Goal: Task Accomplishment & Management: Use online tool/utility

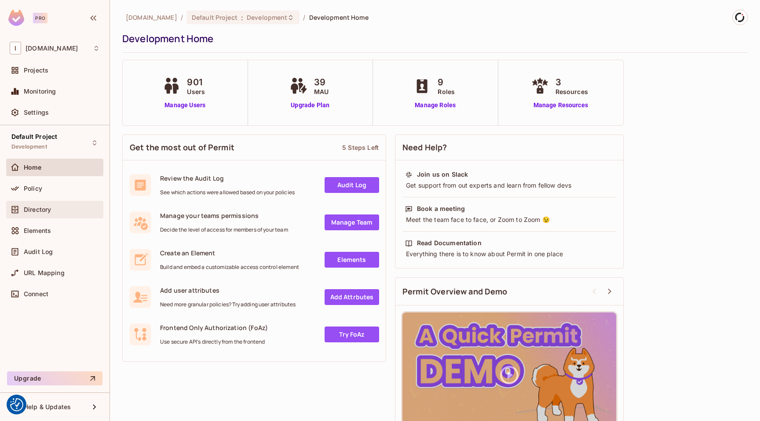
click at [50, 210] on span "Directory" at bounding box center [37, 209] width 27 height 7
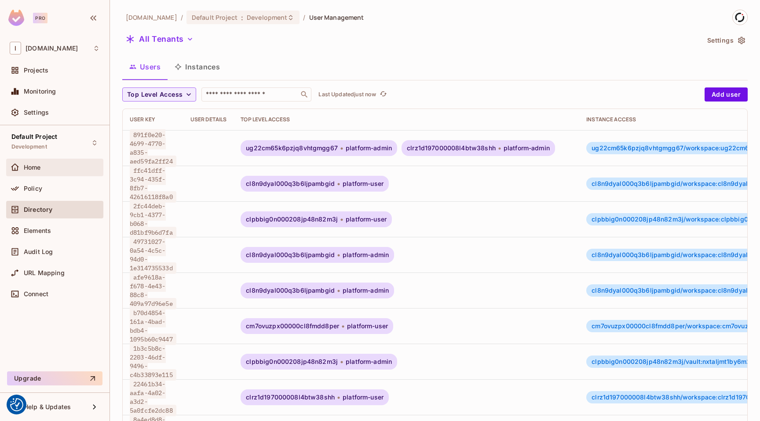
click at [42, 169] on div "Home" at bounding box center [62, 167] width 76 height 7
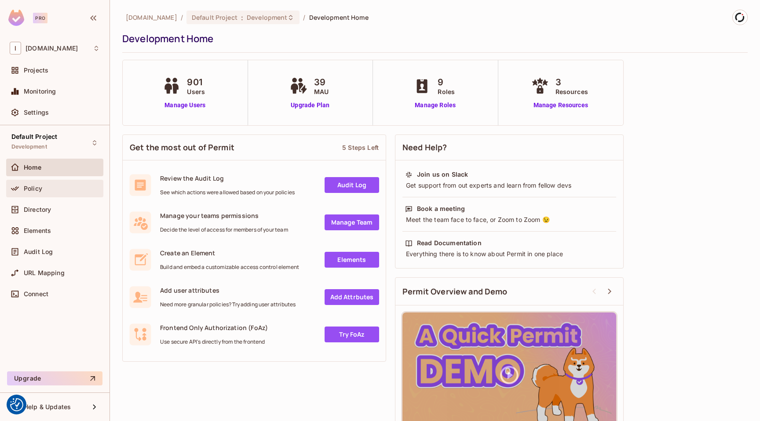
click at [50, 190] on div "Policy" at bounding box center [62, 188] width 76 height 7
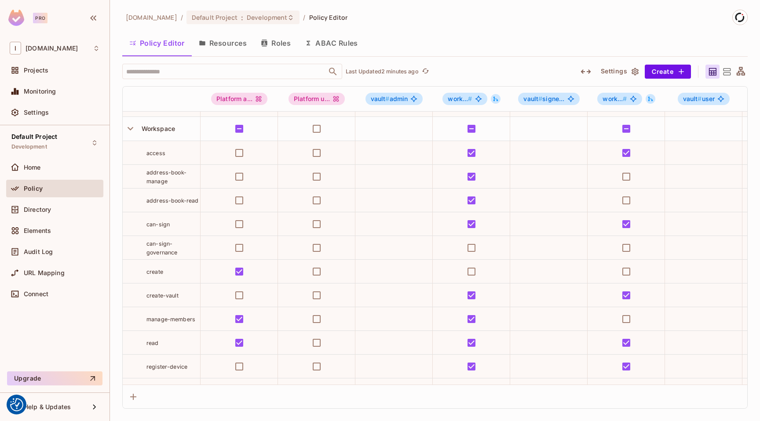
scroll to position [376, 0]
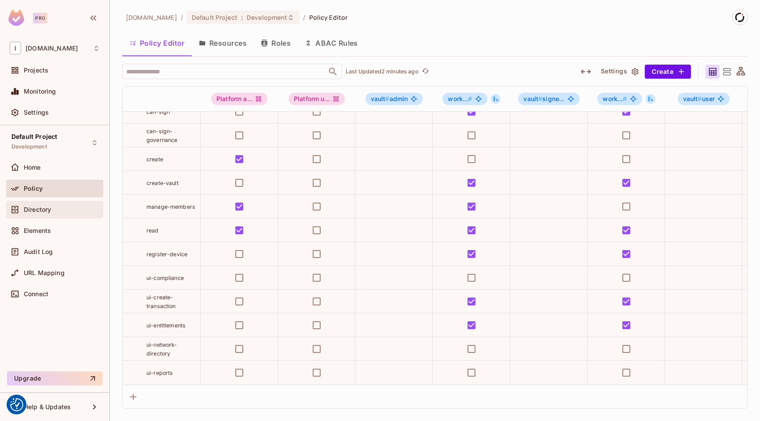
click at [50, 212] on span "Directory" at bounding box center [37, 209] width 27 height 7
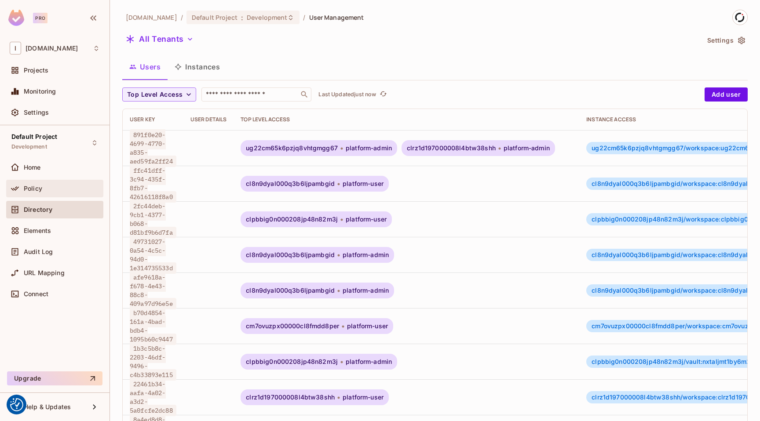
click at [44, 188] on div "Policy" at bounding box center [62, 188] width 76 height 7
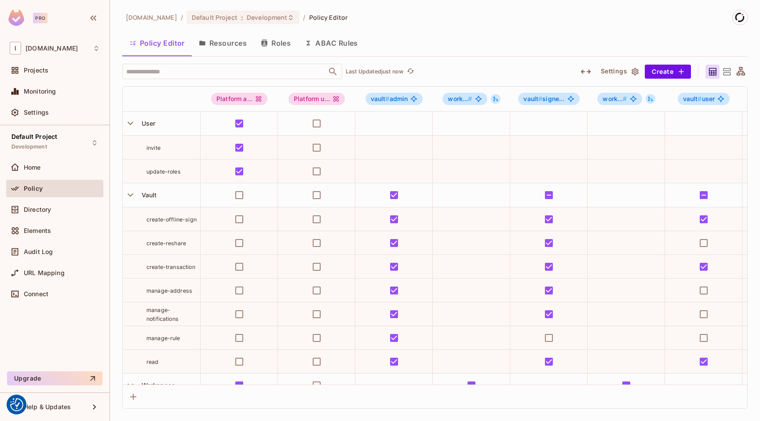
click at [232, 39] on button "Resources" at bounding box center [223, 43] width 62 height 22
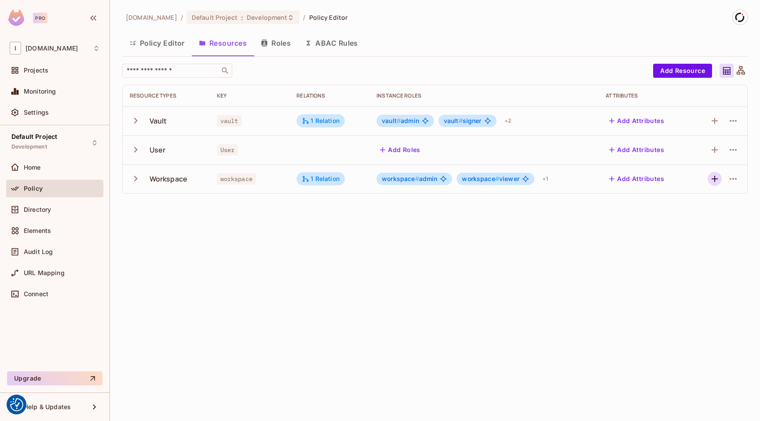
click at [716, 179] on icon "button" at bounding box center [714, 179] width 6 height 6
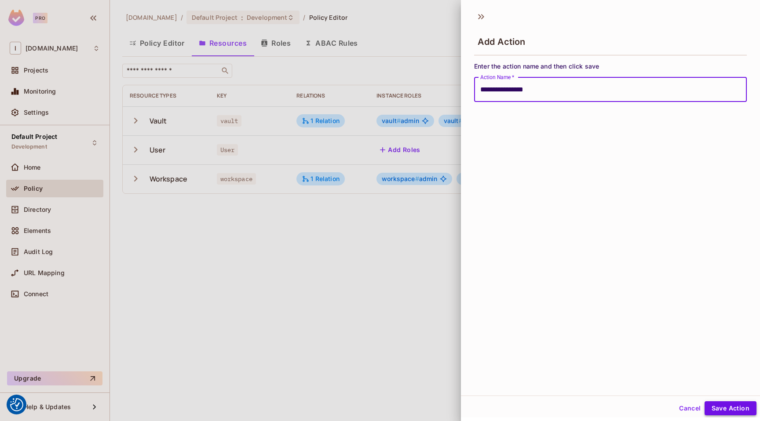
type input "**********"
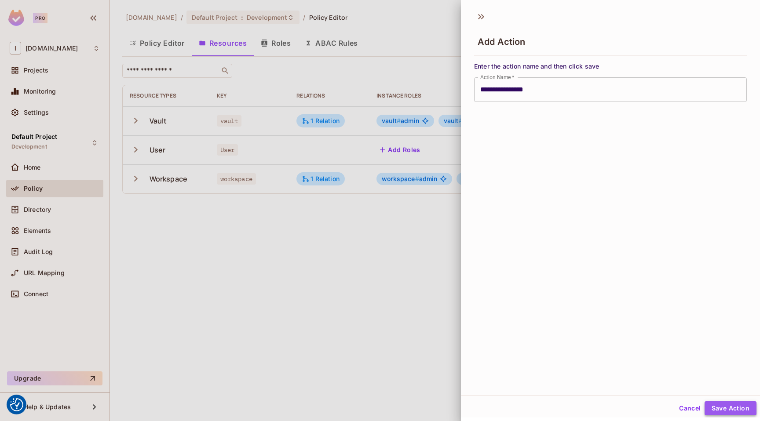
click at [708, 405] on button "Save Action" at bounding box center [730, 408] width 52 height 14
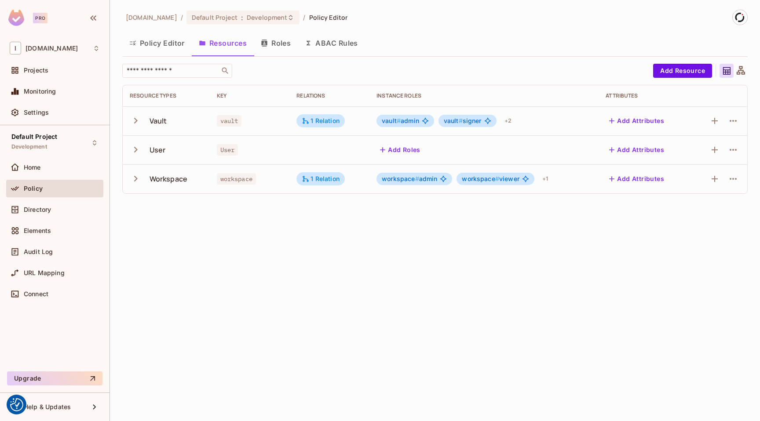
click at [310, 341] on div "[DOMAIN_NAME] / Default Project : Development / Policy Editor Policy Editor Res…" at bounding box center [435, 210] width 650 height 421
click at [132, 179] on icon "button" at bounding box center [136, 179] width 12 height 12
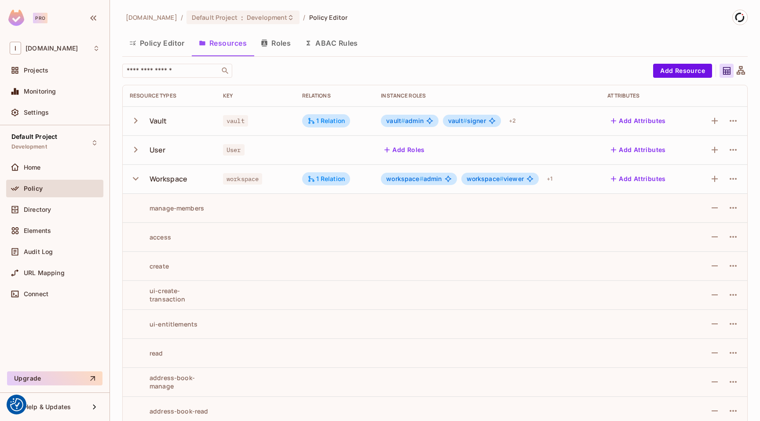
scroll to position [3, 0]
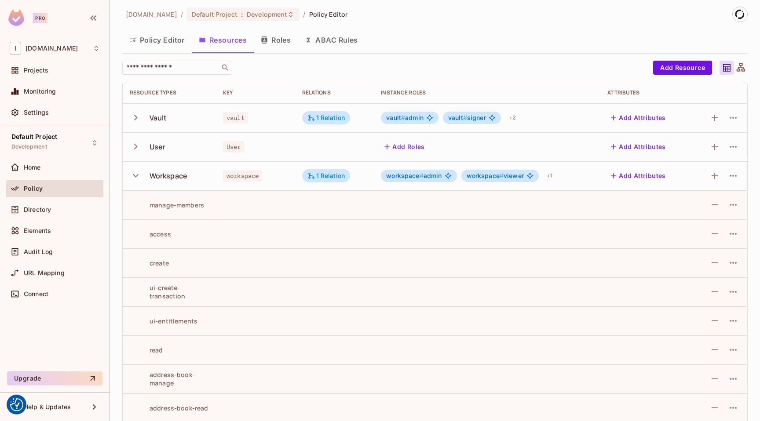
click at [167, 39] on button "Policy Editor" at bounding box center [156, 40] width 69 height 22
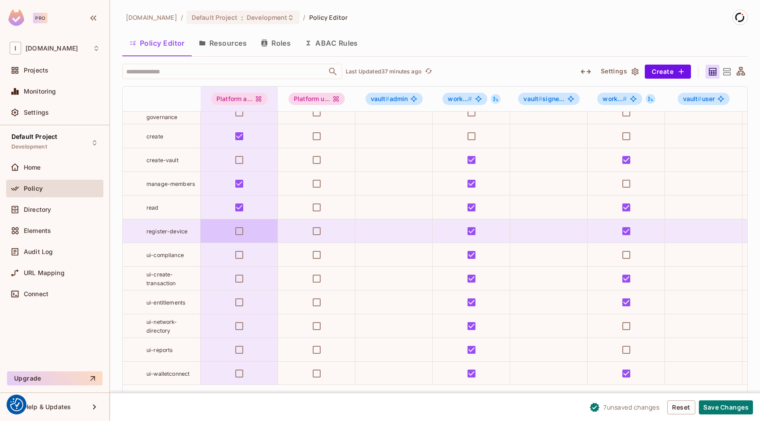
scroll to position [393, 0]
